Goal: Information Seeking & Learning: Learn about a topic

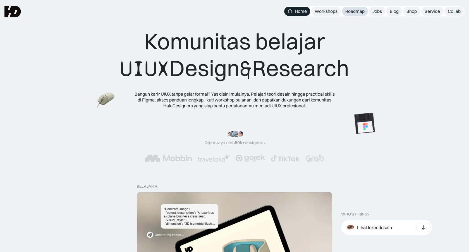
click at [355, 12] on div "Roadmap" at bounding box center [354, 11] width 19 height 6
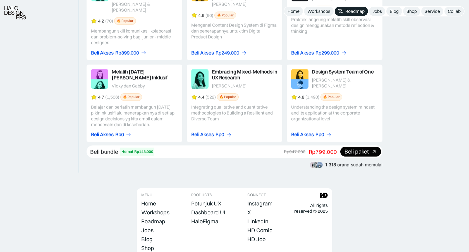
scroll to position [1026, 0]
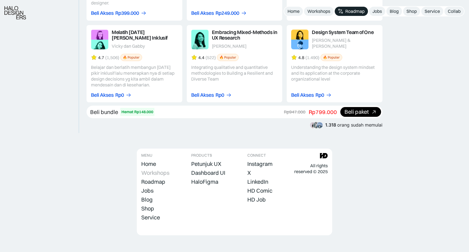
click at [159, 170] on div "Workshops" at bounding box center [155, 173] width 28 height 7
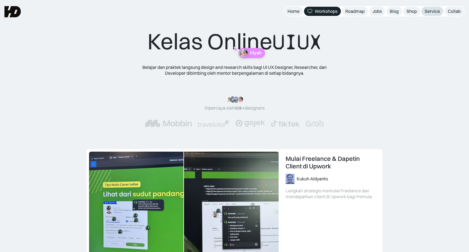
click at [429, 10] on div "Service" at bounding box center [431, 11] width 15 height 6
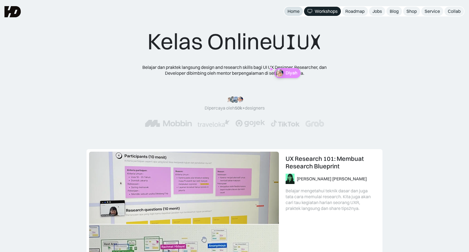
click at [294, 12] on div "Home" at bounding box center [293, 11] width 12 height 6
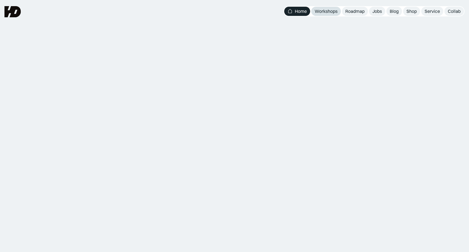
click at [330, 10] on div "Workshops" at bounding box center [325, 11] width 23 height 6
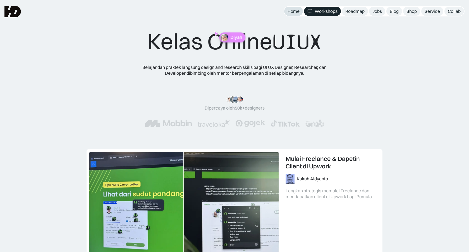
click at [296, 13] on div "Home" at bounding box center [293, 11] width 12 height 6
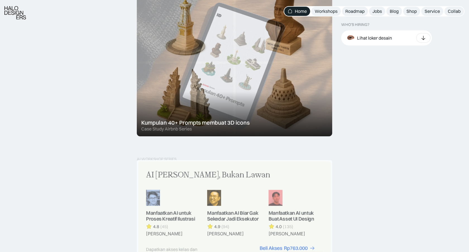
scroll to position [358, 0]
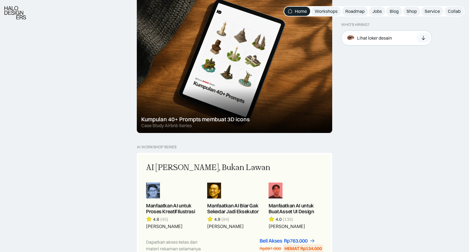
click at [383, 40] on div "Lihat loker desain" at bounding box center [374, 38] width 35 height 6
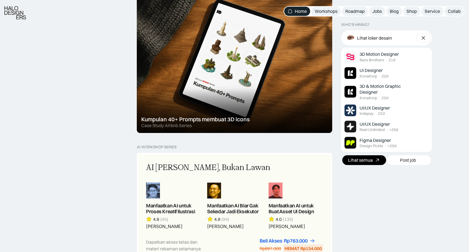
click at [369, 163] on div "Lihat semua" at bounding box center [360, 160] width 25 height 6
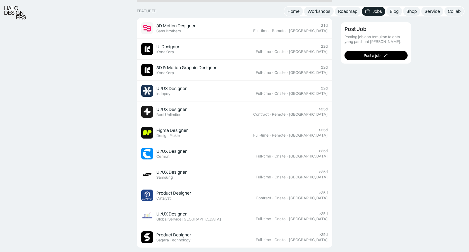
scroll to position [172, 0]
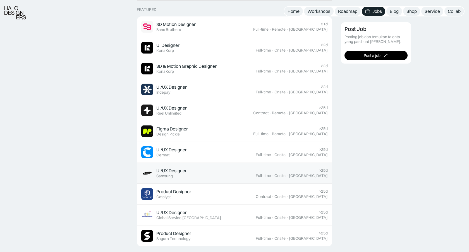
click at [222, 171] on div "UI/UX Designer Featured Samsung" at bounding box center [198, 173] width 114 height 12
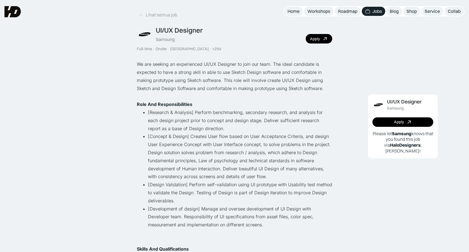
scroll to position [17, 0]
